Goal: Information Seeking & Learning: Learn about a topic

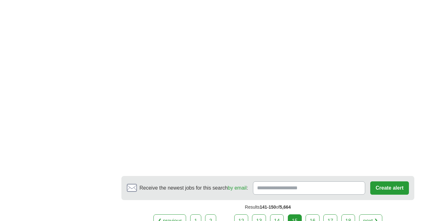
scroll to position [913, 0]
click at [311, 214] on link "16" at bounding box center [313, 220] width 14 height 13
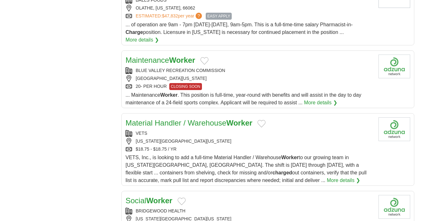
scroll to position [633, 0]
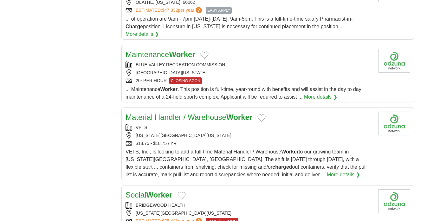
click at [156, 113] on link "Material Handler / Warehouse Worker" at bounding box center [189, 117] width 127 height 9
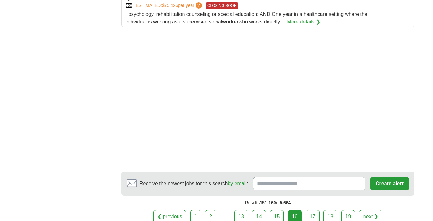
scroll to position [959, 0]
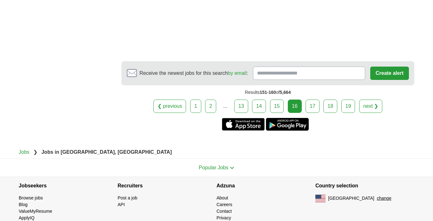
click at [311, 107] on link "17" at bounding box center [313, 106] width 14 height 13
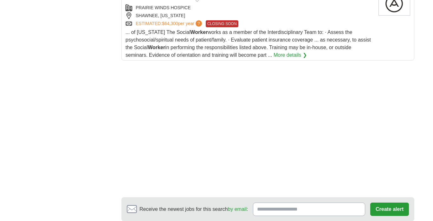
scroll to position [923, 0]
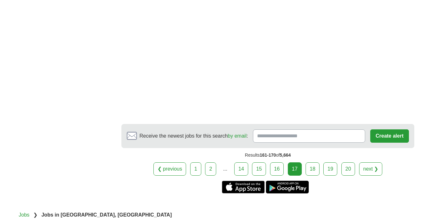
click at [312, 171] on link "18" at bounding box center [313, 168] width 14 height 13
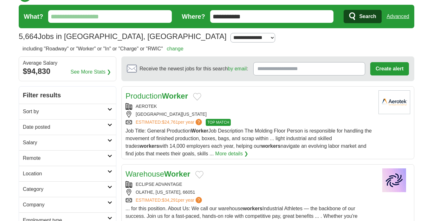
scroll to position [15, 0]
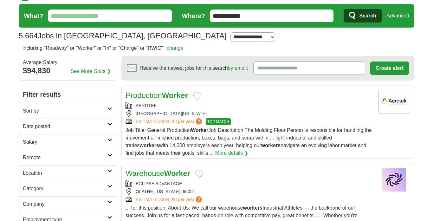
click at [171, 120] on span "$24,761" at bounding box center [170, 121] width 16 height 5
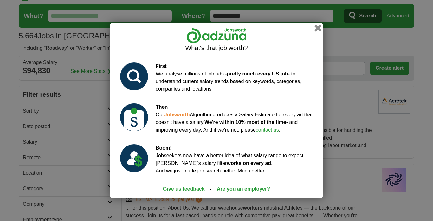
click at [316, 28] on button "button" at bounding box center [318, 28] width 7 height 7
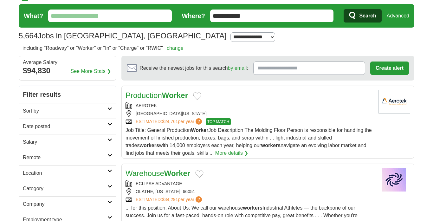
click at [155, 95] on link "Production Worker" at bounding box center [157, 95] width 62 height 9
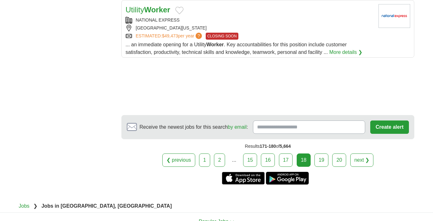
scroll to position [825, 0]
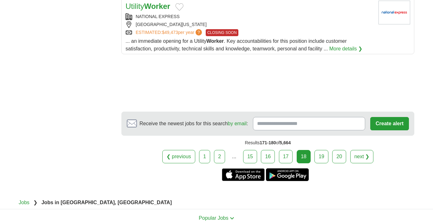
click at [323, 150] on link "19" at bounding box center [322, 156] width 14 height 13
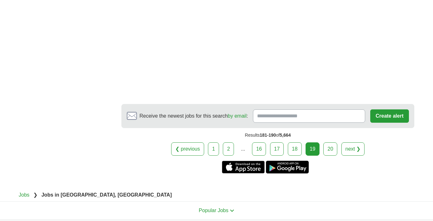
scroll to position [930, 0]
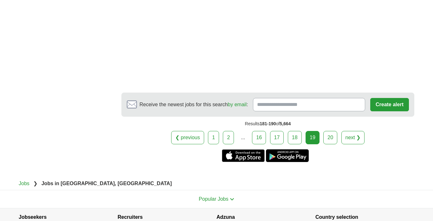
click at [328, 133] on link "20" at bounding box center [330, 137] width 14 height 13
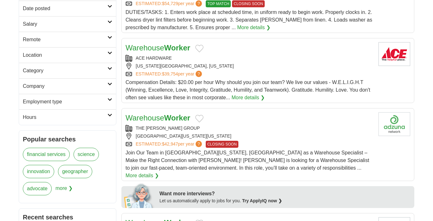
scroll to position [132, 0]
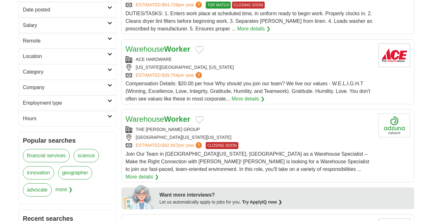
click at [161, 49] on link "Warehouse Worker" at bounding box center [158, 49] width 65 height 9
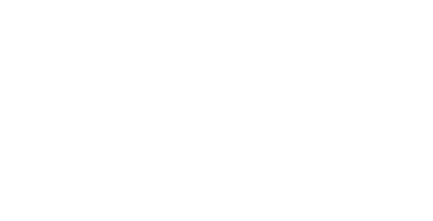
scroll to position [938, 0]
